Goal: Task Accomplishment & Management: Complete application form

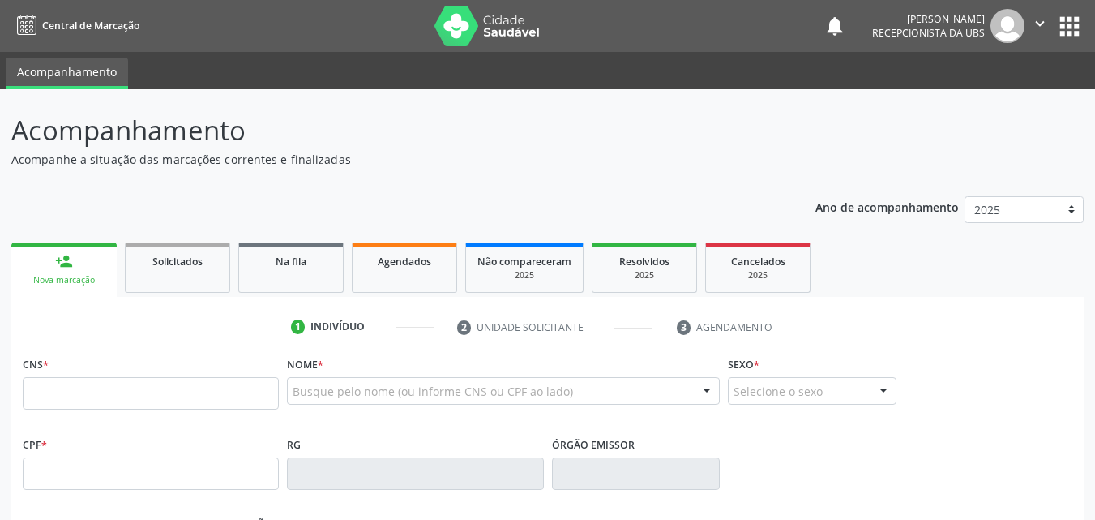
click at [28, 389] on input "text" at bounding box center [151, 393] width 256 height 32
click at [32, 389] on input "text" at bounding box center [151, 393] width 256 height 32
type input "702 0043 1648 6188"
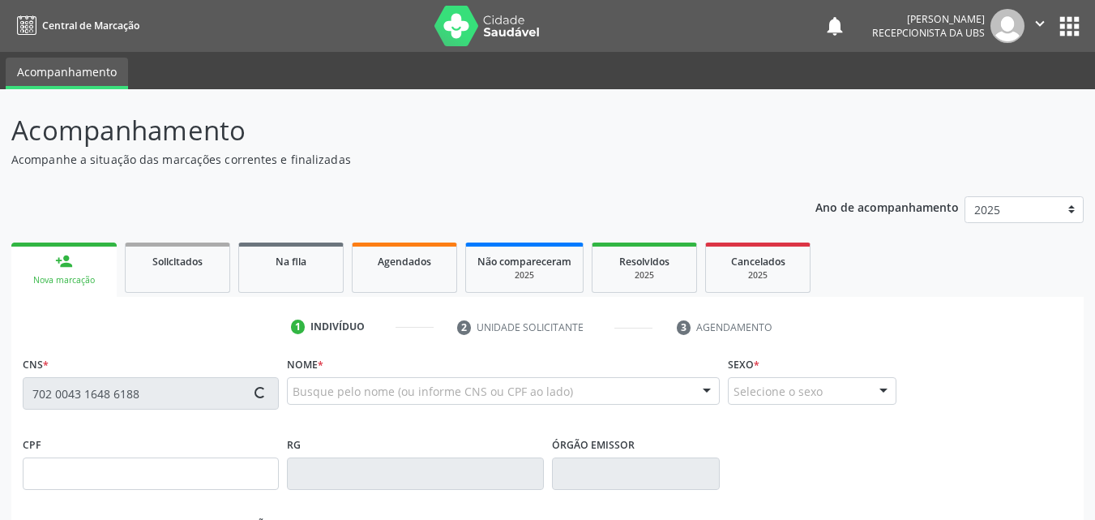
type input "[DATE]"
type input "S/N"
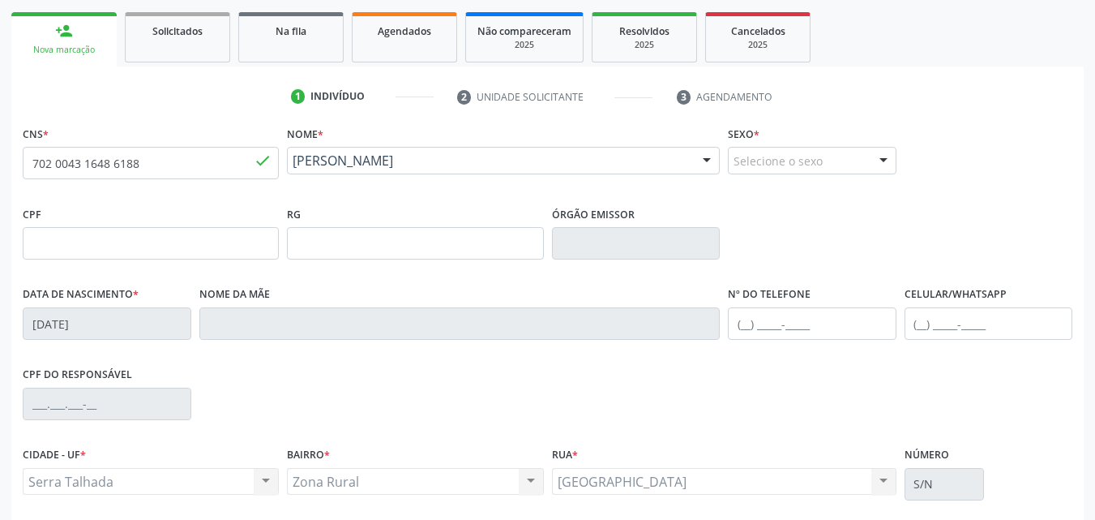
scroll to position [359, 0]
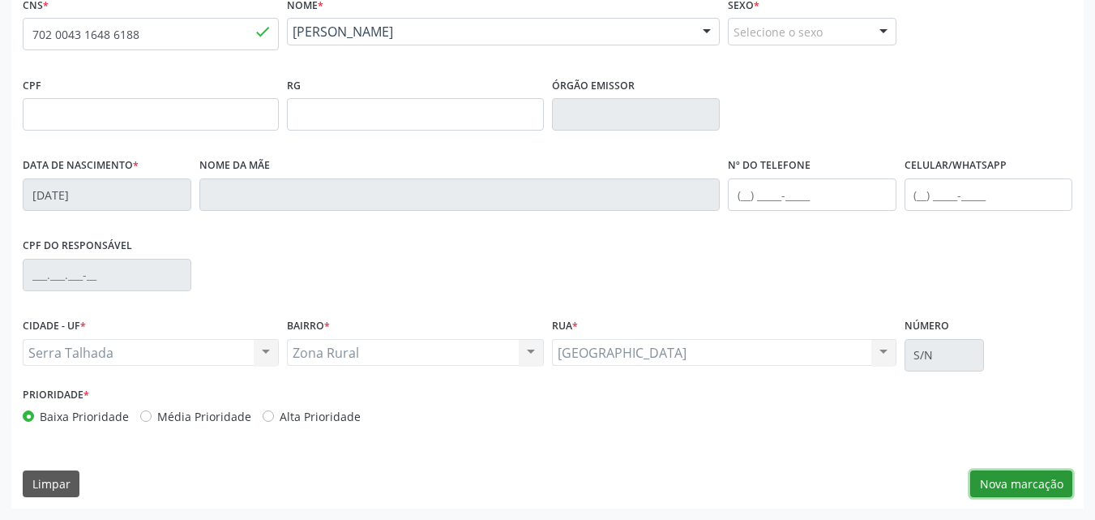
click at [1025, 481] on button "Nova marcação" at bounding box center [1021, 484] width 102 height 28
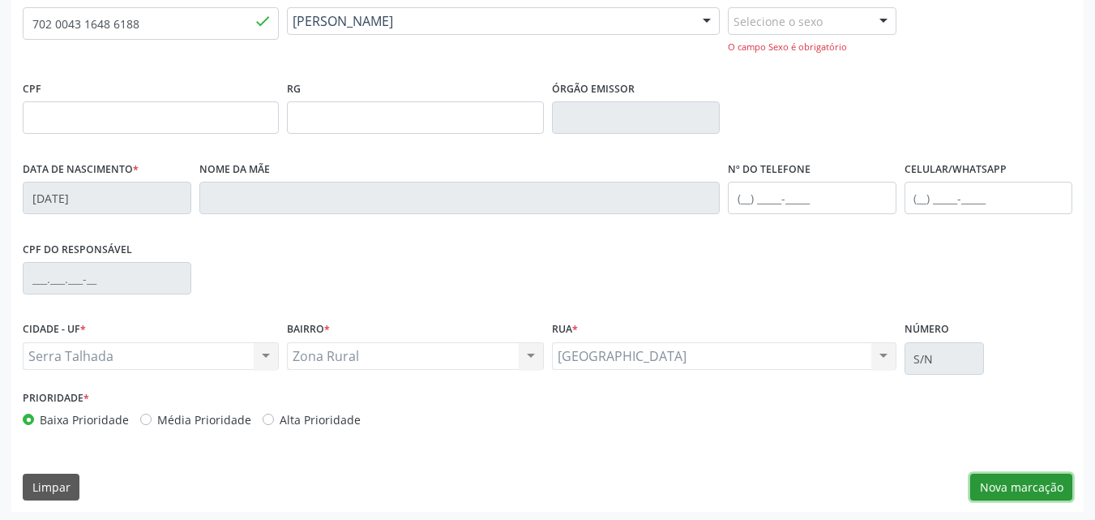
scroll to position [373, 0]
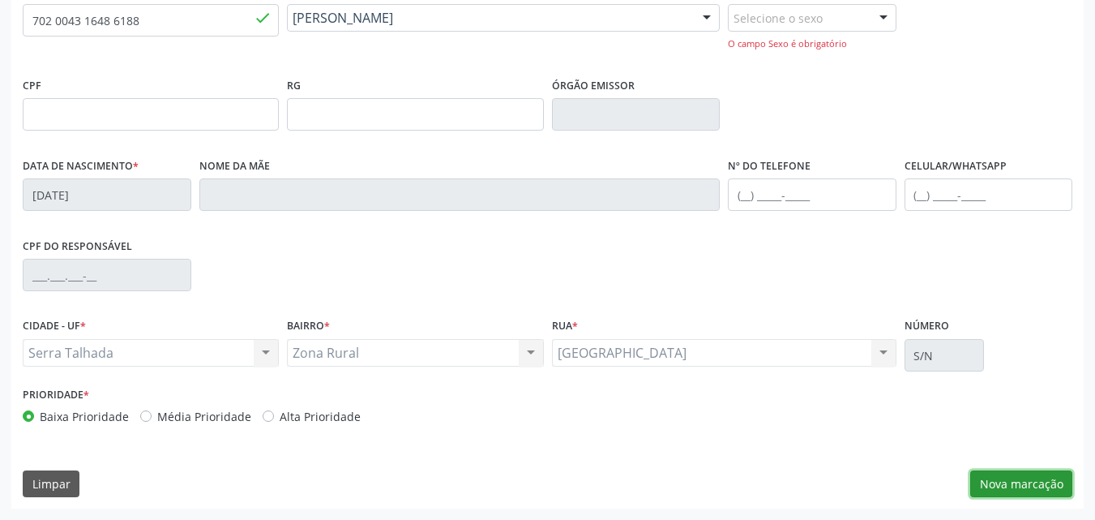
click at [994, 476] on button "Nova marcação" at bounding box center [1021, 484] width 102 height 28
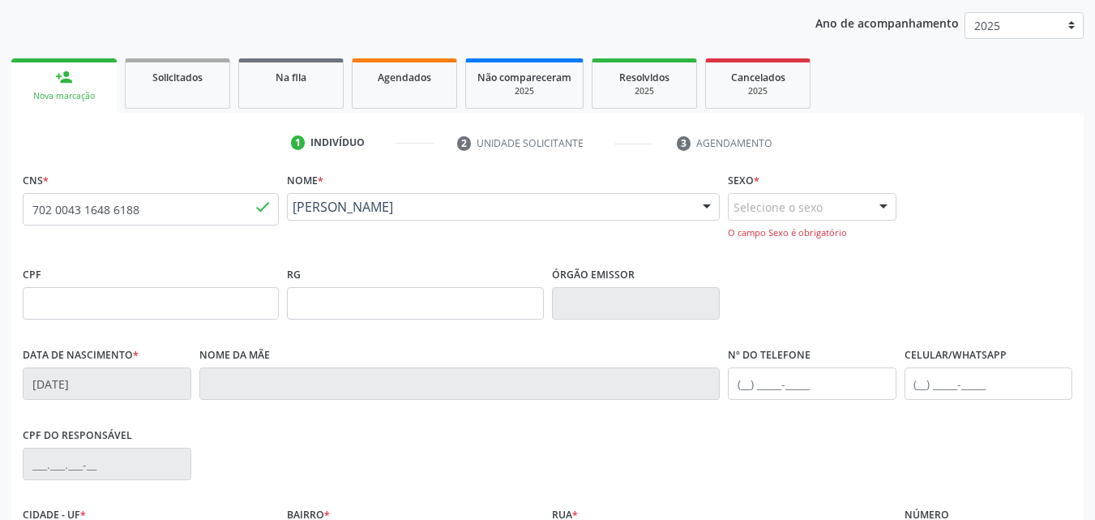
scroll to position [130, 0]
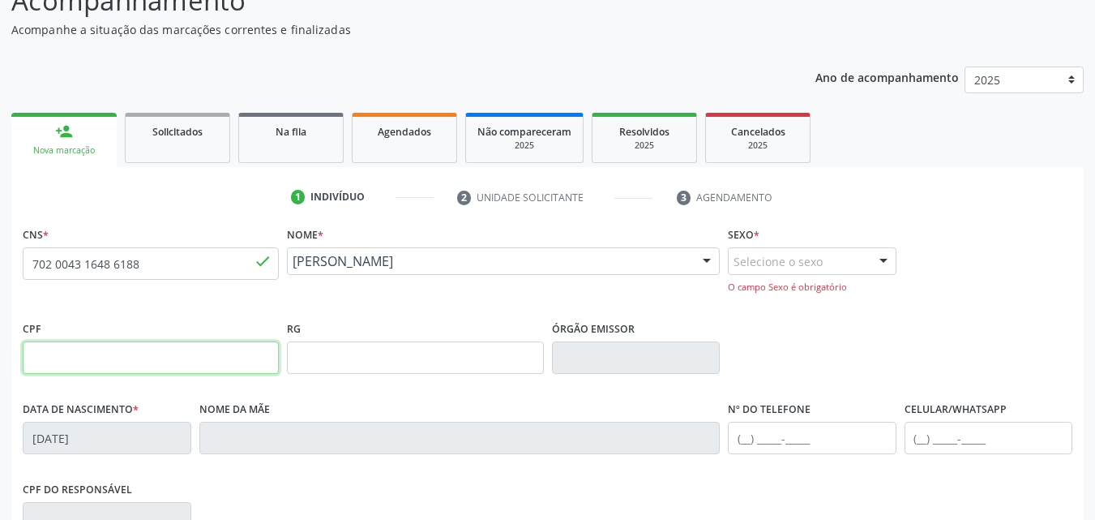
click at [37, 348] on input "text" at bounding box center [151, 357] width 256 height 32
type input "134.901.244-05"
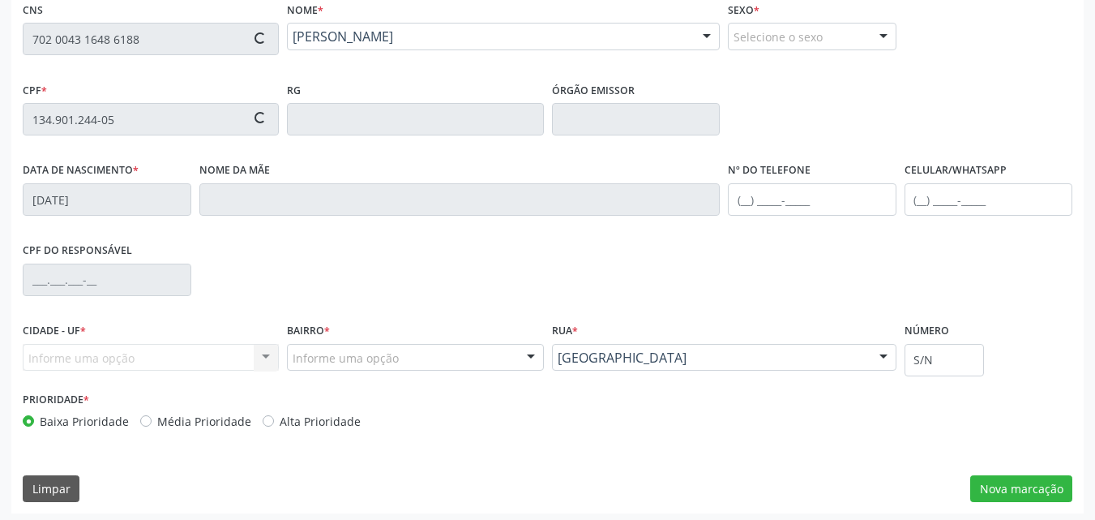
scroll to position [359, 0]
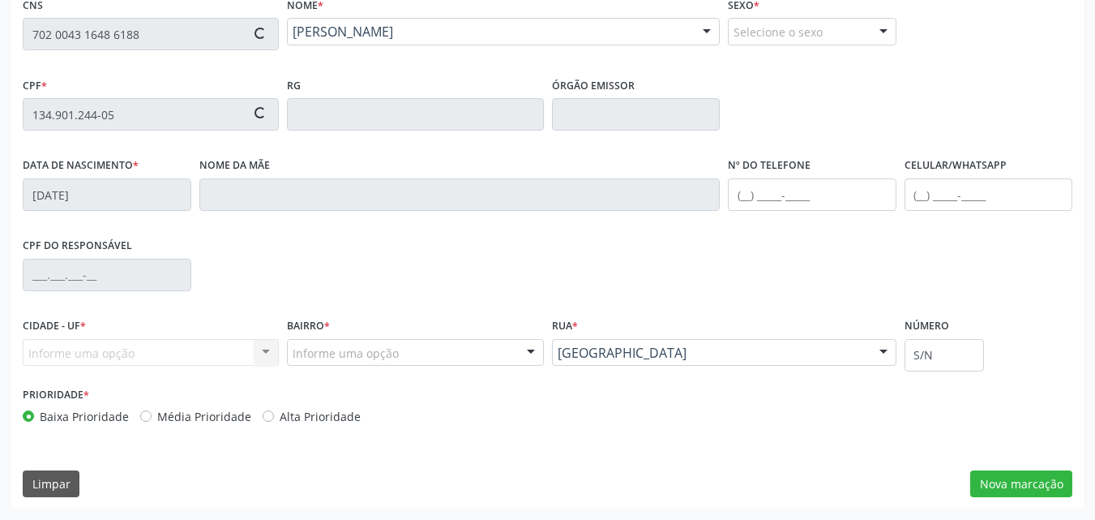
type input "[PERSON_NAME]"
type input "[PHONE_NUMBER]"
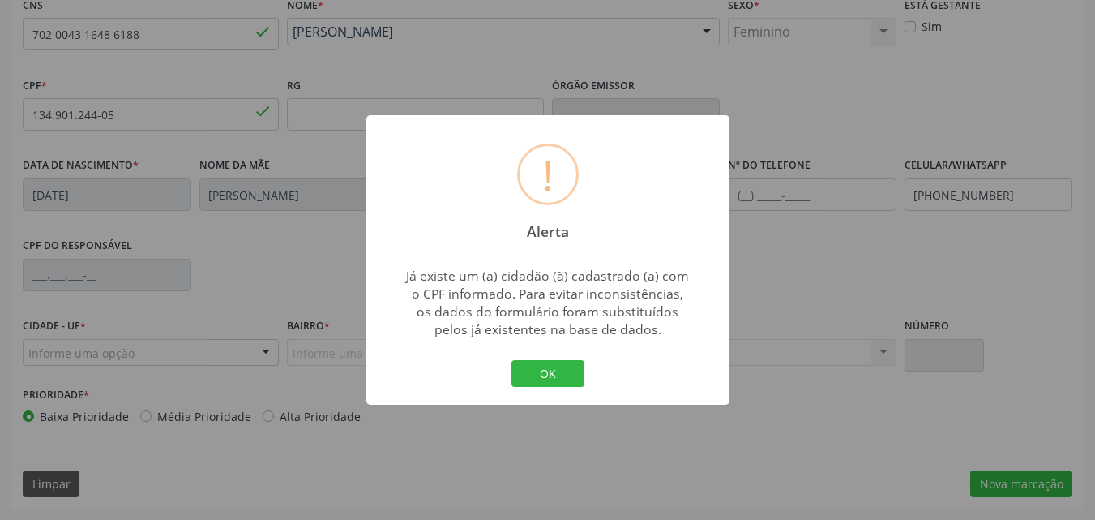
click at [928, 91] on div "! Alerta × Já existe um (a) cidadão (ã) cadastrado (a) com o CPF informado. Par…" at bounding box center [547, 260] width 1095 height 520
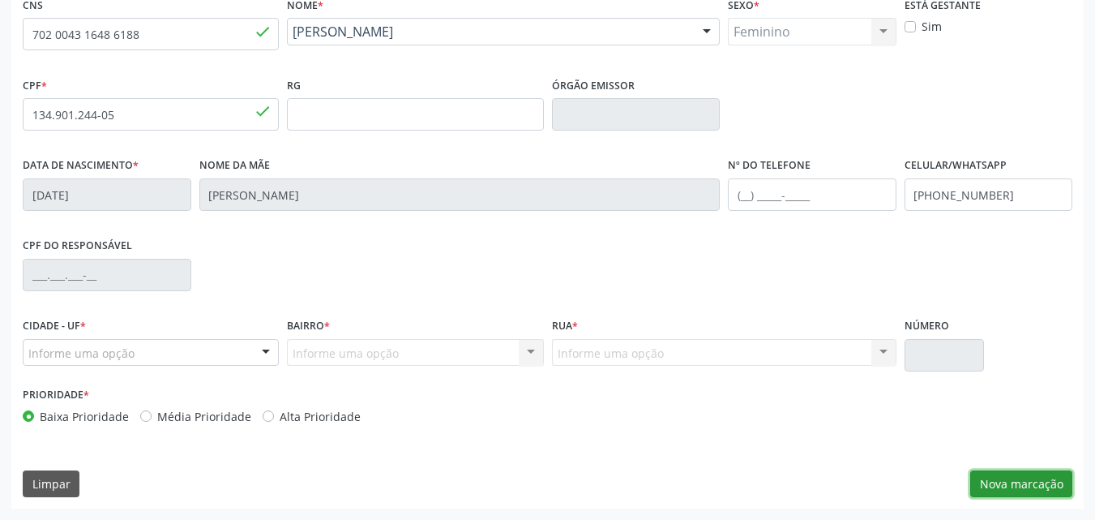
click at [1016, 491] on button "Nova marcação" at bounding box center [1021, 484] width 102 height 28
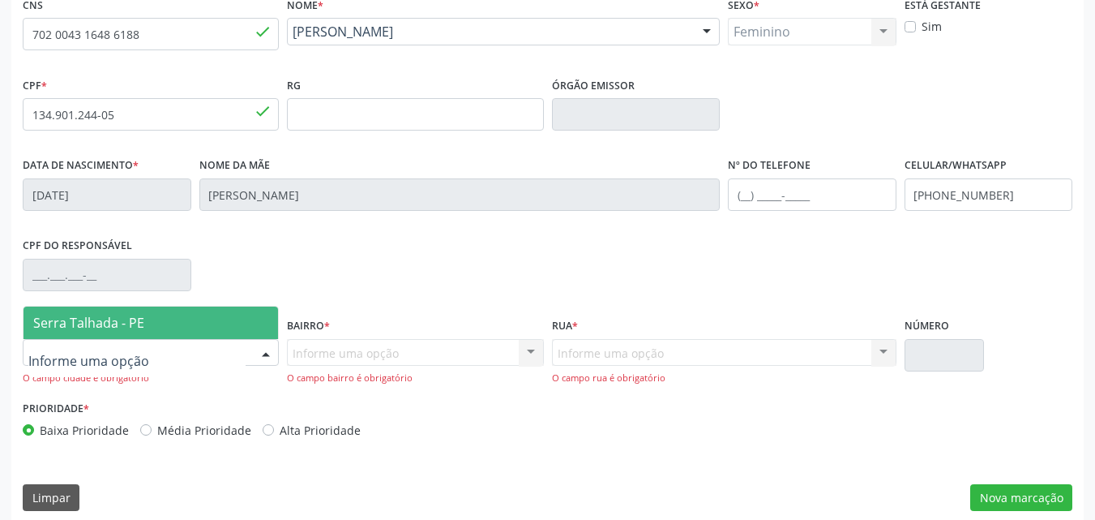
click at [96, 317] on span "Serra Talhada - PE" at bounding box center [88, 323] width 111 height 18
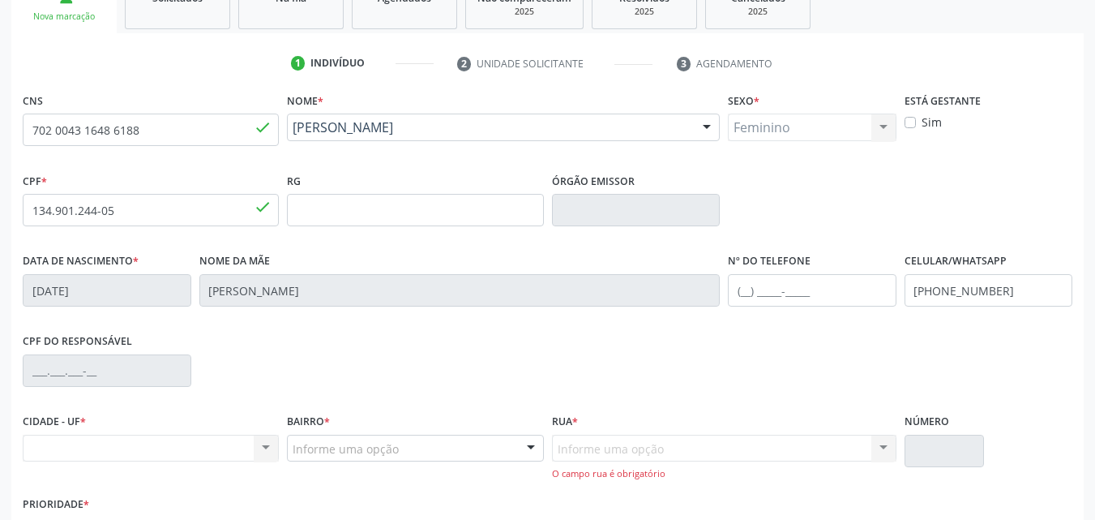
scroll to position [292, 0]
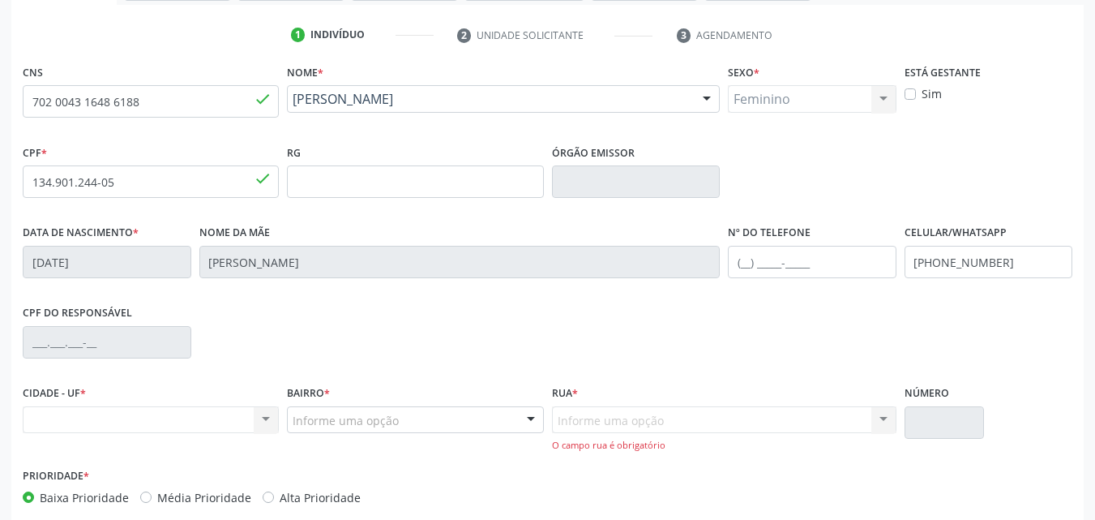
click at [879, 97] on div "Feminino Masculino Feminino Nenhum resultado encontrado para: " " Não há nenhum…" at bounding box center [812, 99] width 169 height 28
click at [740, 95] on div "Feminino Masculino Feminino Nenhum resultado encontrado para: " " Não há nenhum…" at bounding box center [812, 99] width 169 height 28
click at [739, 72] on label "Sexo *" at bounding box center [744, 72] width 32 height 25
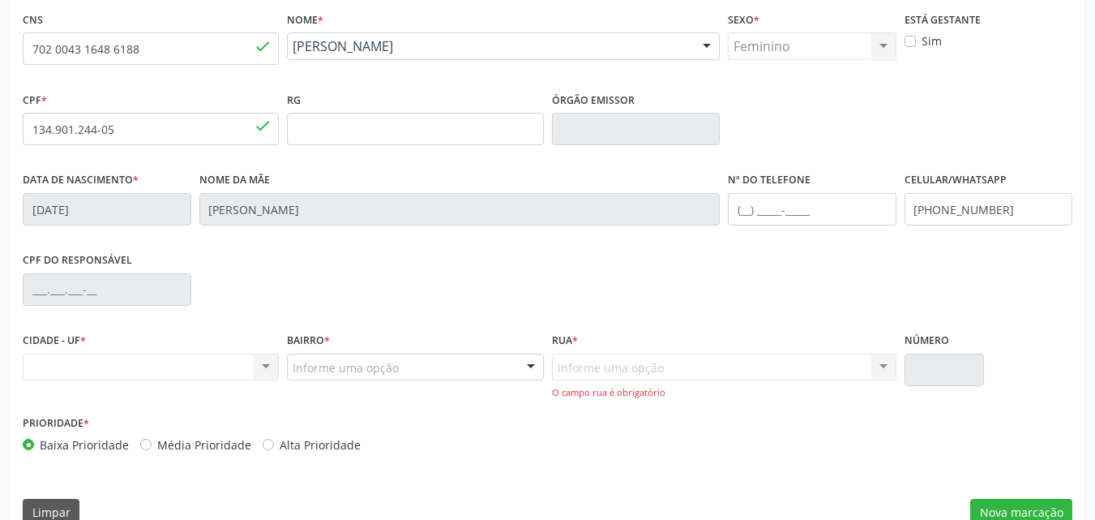
scroll to position [373, 0]
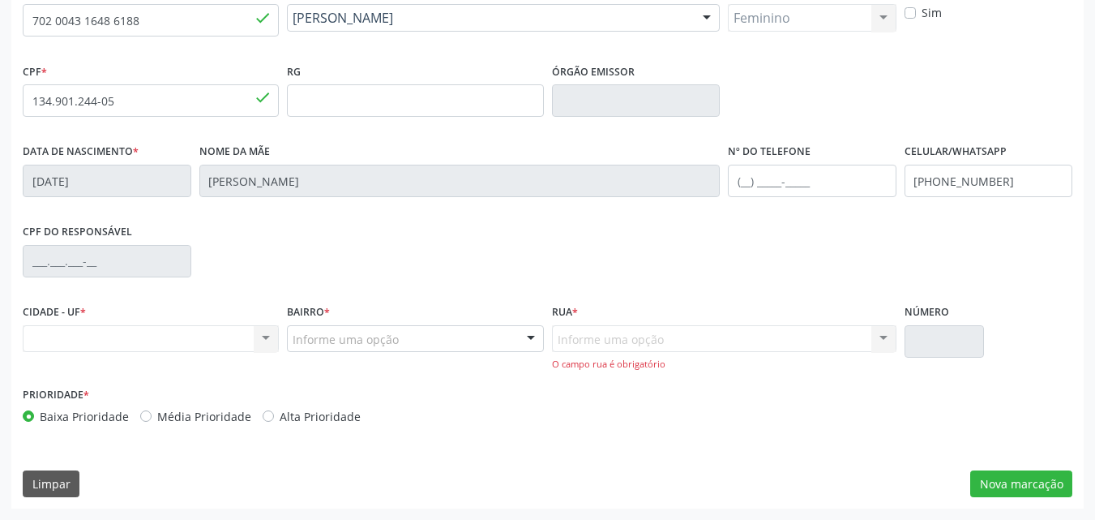
click at [558, 331] on div "Informe uma opção Nenhum resultado encontrado para: " " Nenhuma opção encontrad…" at bounding box center [724, 348] width 344 height 46
click at [49, 339] on div "Nenhum resultado encontrado para: " " Não há nenhuma opção para ser exibida." at bounding box center [151, 339] width 256 height 28
click at [273, 344] on div "Nenhum resultado encontrado para: " " Não há nenhuma opção para ser exibida." at bounding box center [151, 339] width 256 height 28
click at [268, 336] on div "Nenhum resultado encontrado para: " " Não há nenhuma opção para ser exibida." at bounding box center [151, 339] width 256 height 28
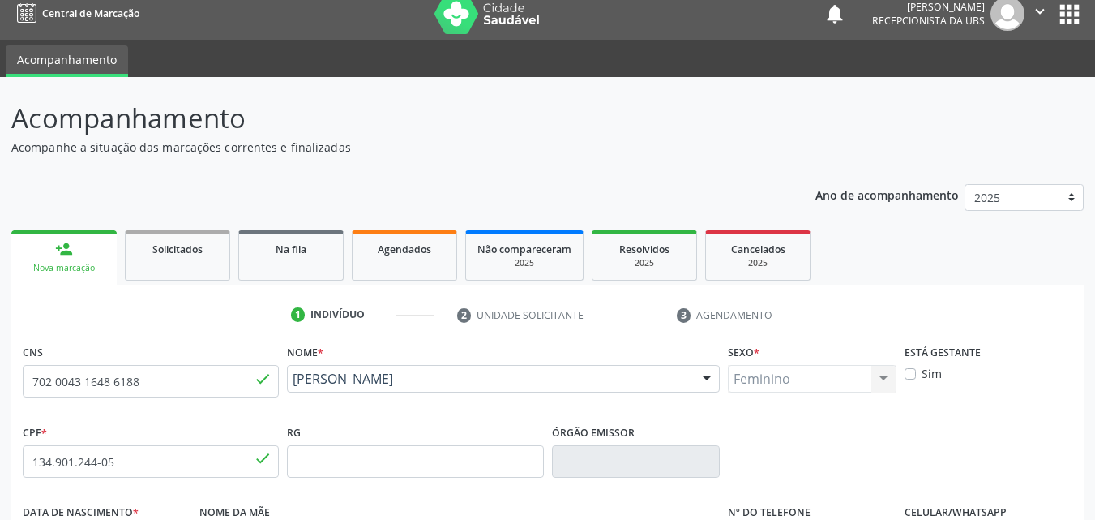
scroll to position [0, 0]
